Goal: Task Accomplishment & Management: Complete application form

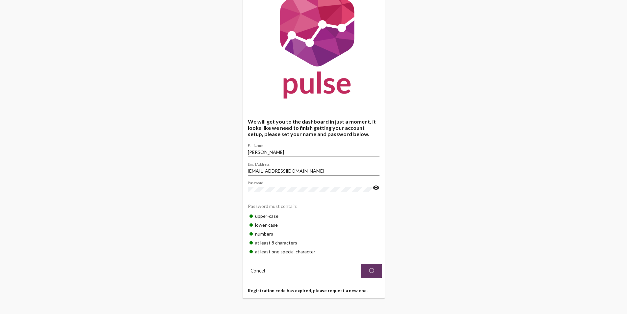
scroll to position [35, 0]
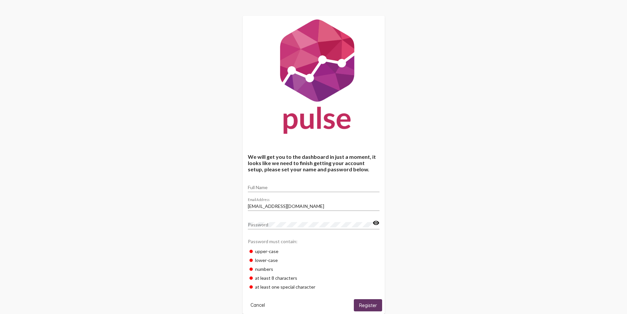
click at [280, 186] on input "Full Name" at bounding box center [314, 187] width 132 height 5
type input "[PERSON_NAME]"
click at [363, 300] on button "Register" at bounding box center [368, 305] width 28 height 12
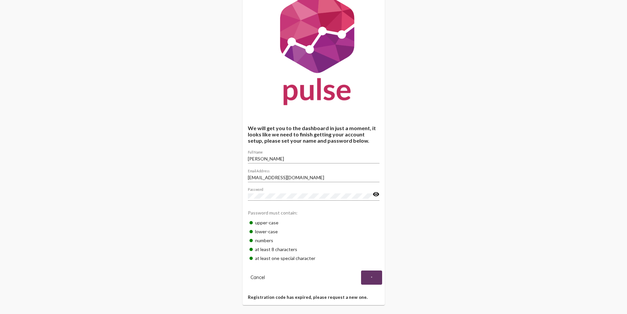
scroll to position [35, 0]
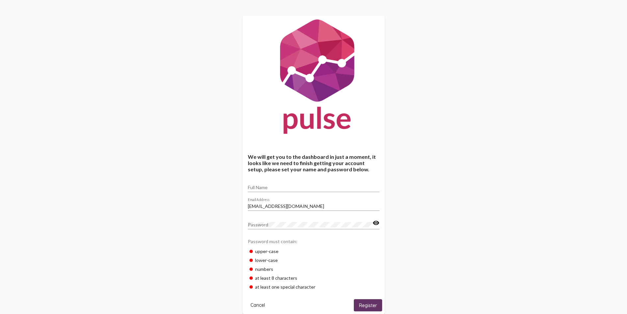
click at [298, 182] on div "Full Name" at bounding box center [314, 185] width 132 height 13
type input "Rena Shaw"
click at [277, 221] on div "Password" at bounding box center [310, 222] width 125 height 13
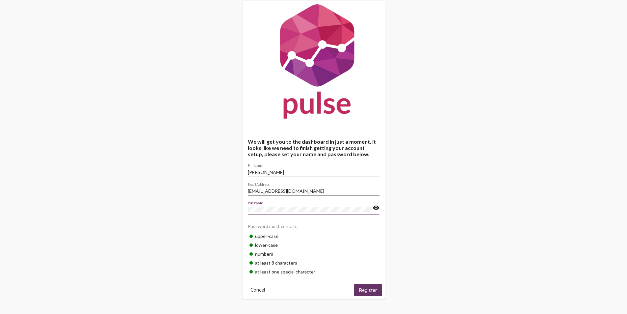
scroll to position [16, 0]
click at [370, 288] on span "Register" at bounding box center [368, 289] width 18 height 6
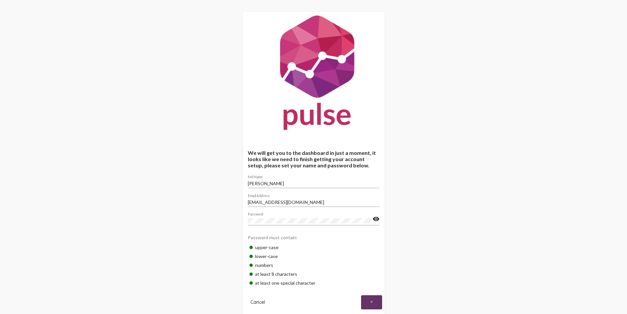
scroll to position [2, 0]
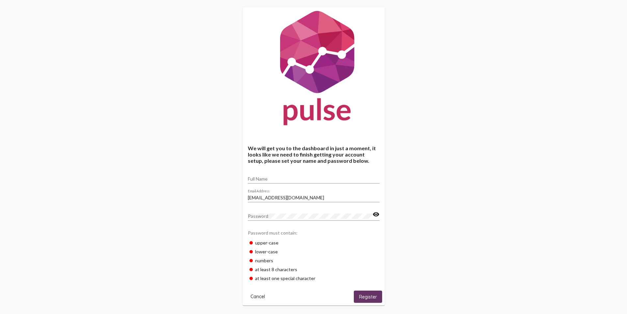
scroll to position [16, 0]
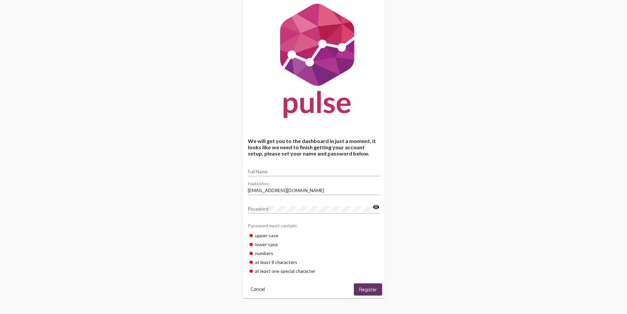
click at [332, 174] on input "Full Name" at bounding box center [314, 171] width 132 height 5
type input "Rena Shaw"
click at [363, 288] on span "Register" at bounding box center [368, 289] width 18 height 6
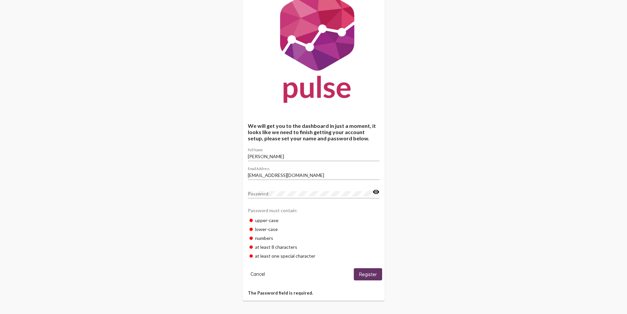
scroll to position [34, 0]
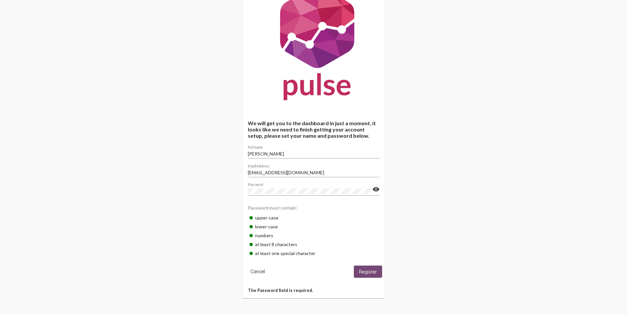
click at [369, 270] on span "Register" at bounding box center [368, 272] width 18 height 6
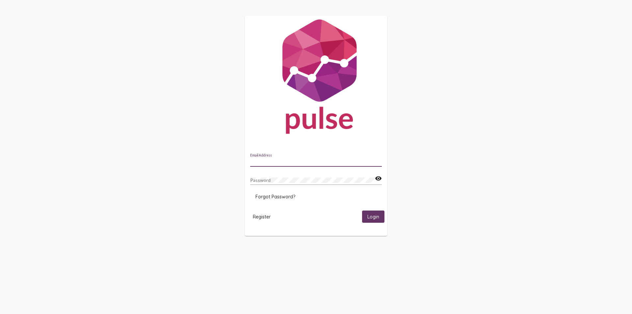
drag, startPoint x: 299, startPoint y: 161, endPoint x: 321, endPoint y: 161, distance: 21.4
click at [299, 161] on input "Email Address" at bounding box center [316, 161] width 132 height 5
click at [362, 210] on button "Login" at bounding box center [373, 216] width 22 height 12
click at [379, 217] on span "Login" at bounding box center [373, 217] width 12 height 6
click at [242, 175] on div "[EMAIL_ADDRESS][DOMAIN_NAME] Email Address Password visibility Forgot Password?…" at bounding box center [316, 129] width 632 height 259
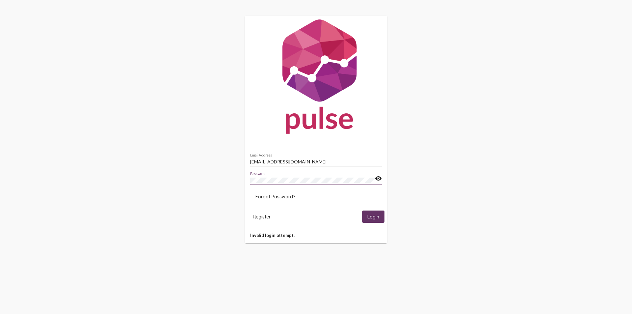
click at [362, 210] on button "Login" at bounding box center [373, 216] width 22 height 12
click at [261, 161] on input "[EMAIL_ADDRESS][DOMAIN_NAME]" at bounding box center [316, 161] width 132 height 5
type input "[EMAIL_ADDRESS][DOMAIN_NAME]"
click at [362, 210] on button "Login" at bounding box center [373, 216] width 22 height 12
click at [369, 218] on span "Login" at bounding box center [373, 217] width 12 height 6
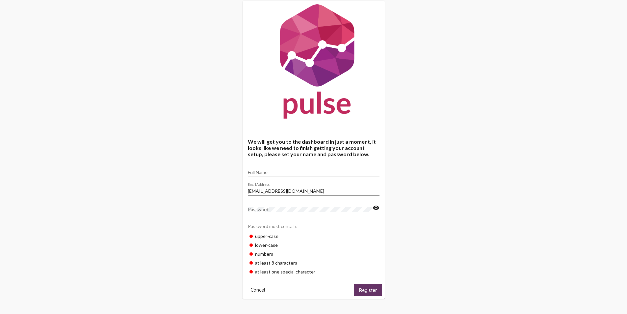
scroll to position [16, 0]
click at [287, 174] on input "Full Name" at bounding box center [314, 171] width 132 height 5
type input "Rena Shaw"
click at [372, 284] on button "Register" at bounding box center [368, 289] width 28 height 12
